Goal: Task Accomplishment & Management: Use online tool/utility

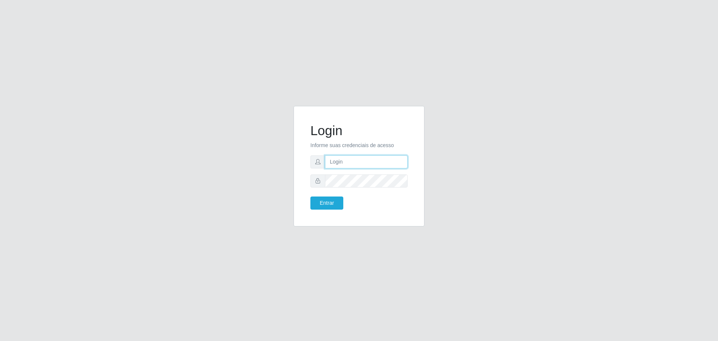
type input "[EMAIL_ADDRESS][DOMAIN_NAME]"
click at [310, 196] on button "Entrar" at bounding box center [326, 202] width 33 height 13
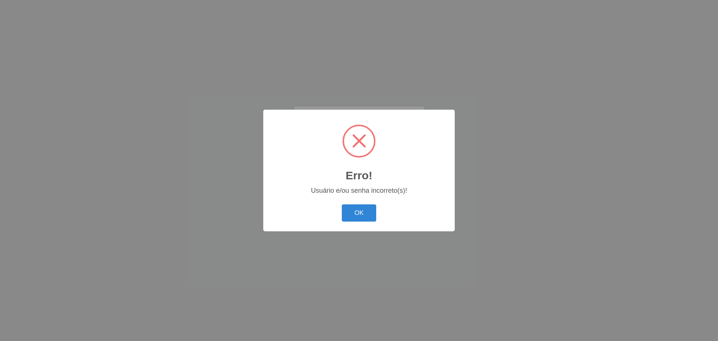
click at [342, 204] on button "OK" at bounding box center [359, 213] width 35 height 18
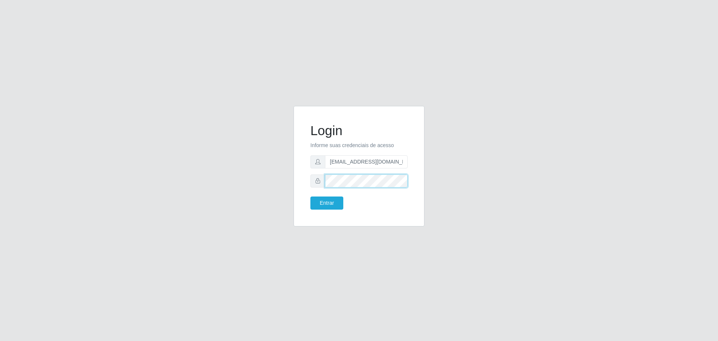
click at [310, 196] on button "Entrar" at bounding box center [326, 202] width 33 height 13
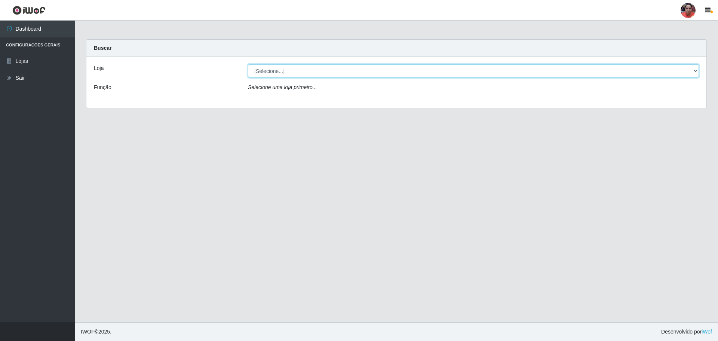
click at [625, 64] on select "[Selecione...] Mar Vermelho - Loja 05" at bounding box center [473, 70] width 451 height 13
select select "252"
click at [248, 64] on select "[Selecione...] Mar Vermelho - Loja 05" at bounding box center [473, 70] width 451 height 13
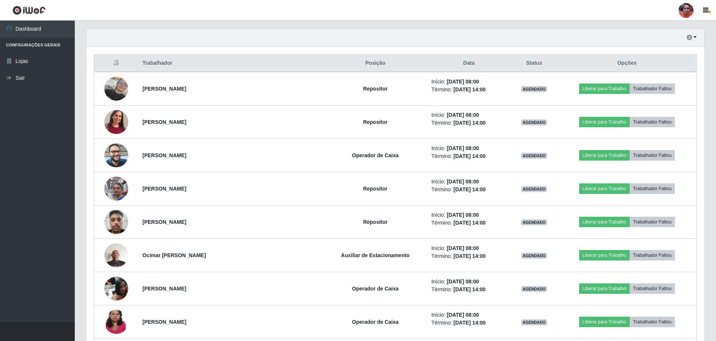
scroll to position [262, 0]
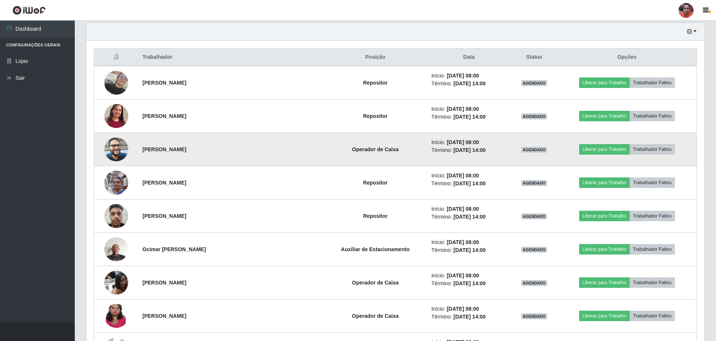
click at [128, 147] on img at bounding box center [116, 149] width 24 height 32
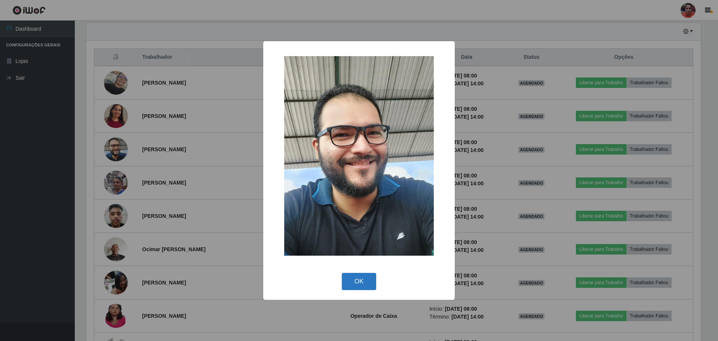
click at [349, 279] on button "OK" at bounding box center [359, 282] width 35 height 18
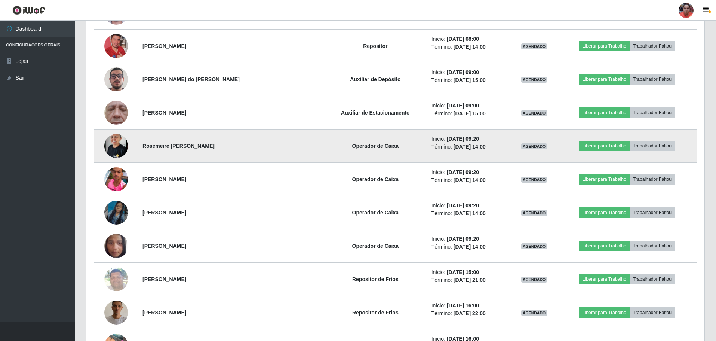
scroll to position [935, 0]
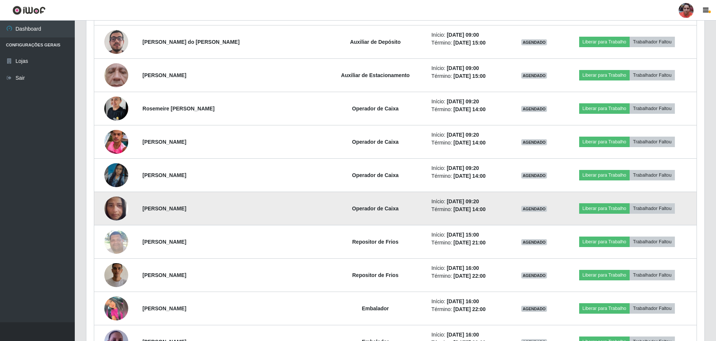
click at [122, 217] on img at bounding box center [116, 208] width 24 height 43
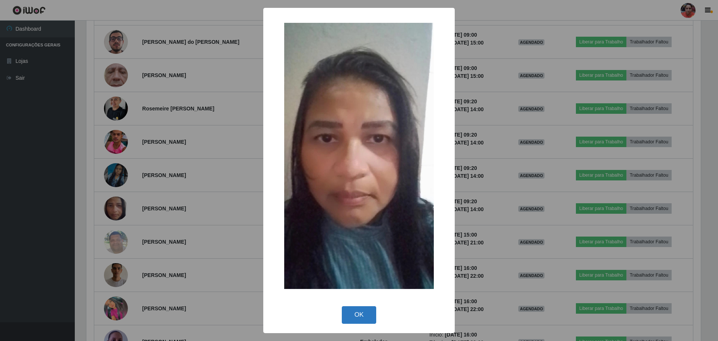
click at [371, 309] on button "OK" at bounding box center [359, 315] width 35 height 18
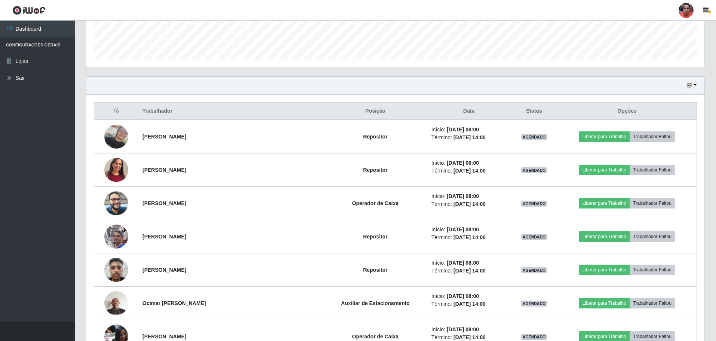
scroll to position [100, 0]
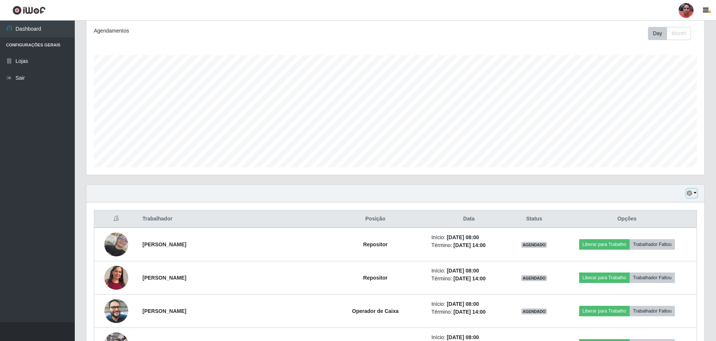
click at [695, 194] on button "button" at bounding box center [692, 193] width 10 height 9
click at [671, 234] on button "3 dias" at bounding box center [667, 238] width 59 height 16
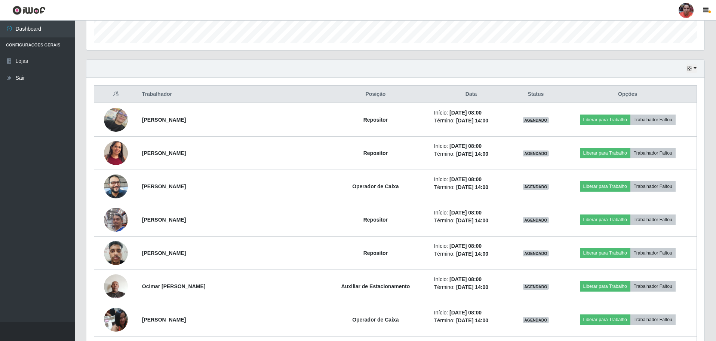
scroll to position [183, 0]
